Goal: Transaction & Acquisition: Purchase product/service

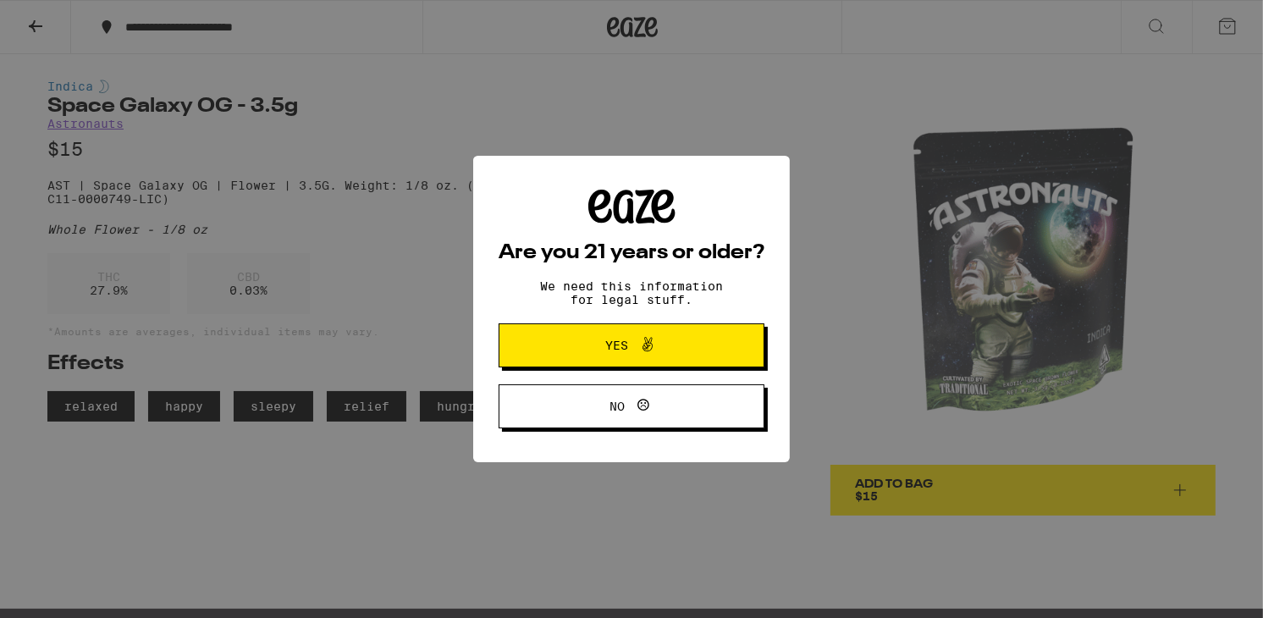
click at [654, 367] on button "Yes" at bounding box center [632, 345] width 266 height 44
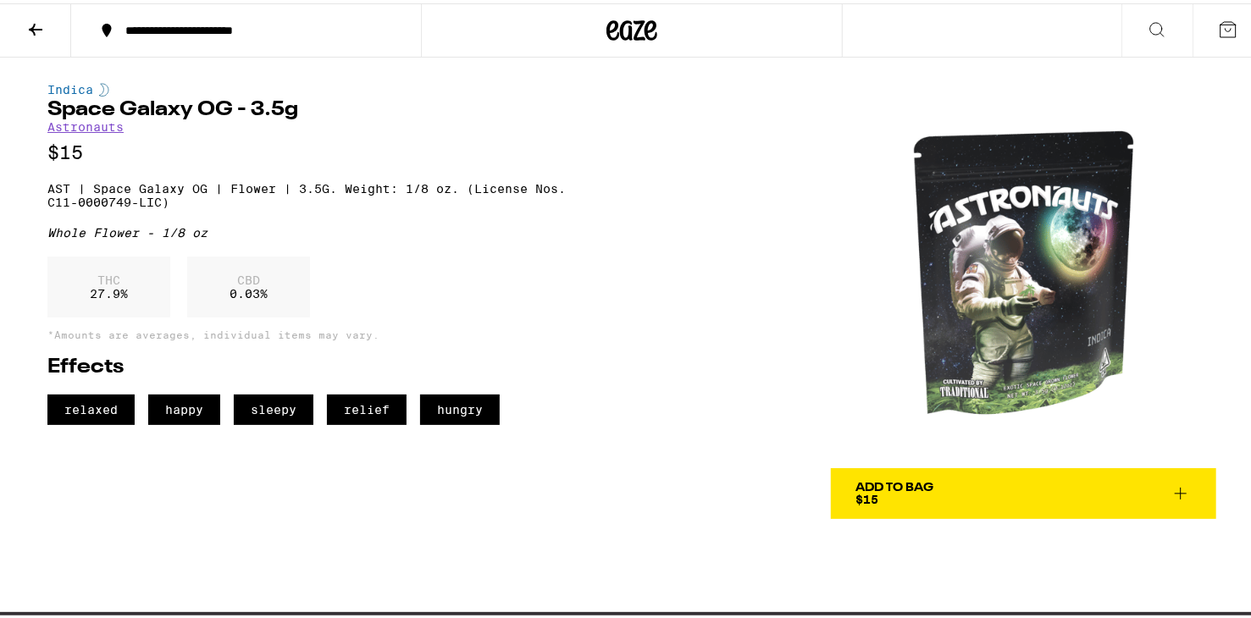
click at [24, 22] on button at bounding box center [35, 27] width 71 height 53
